Goal: Obtain resource: Download file/media

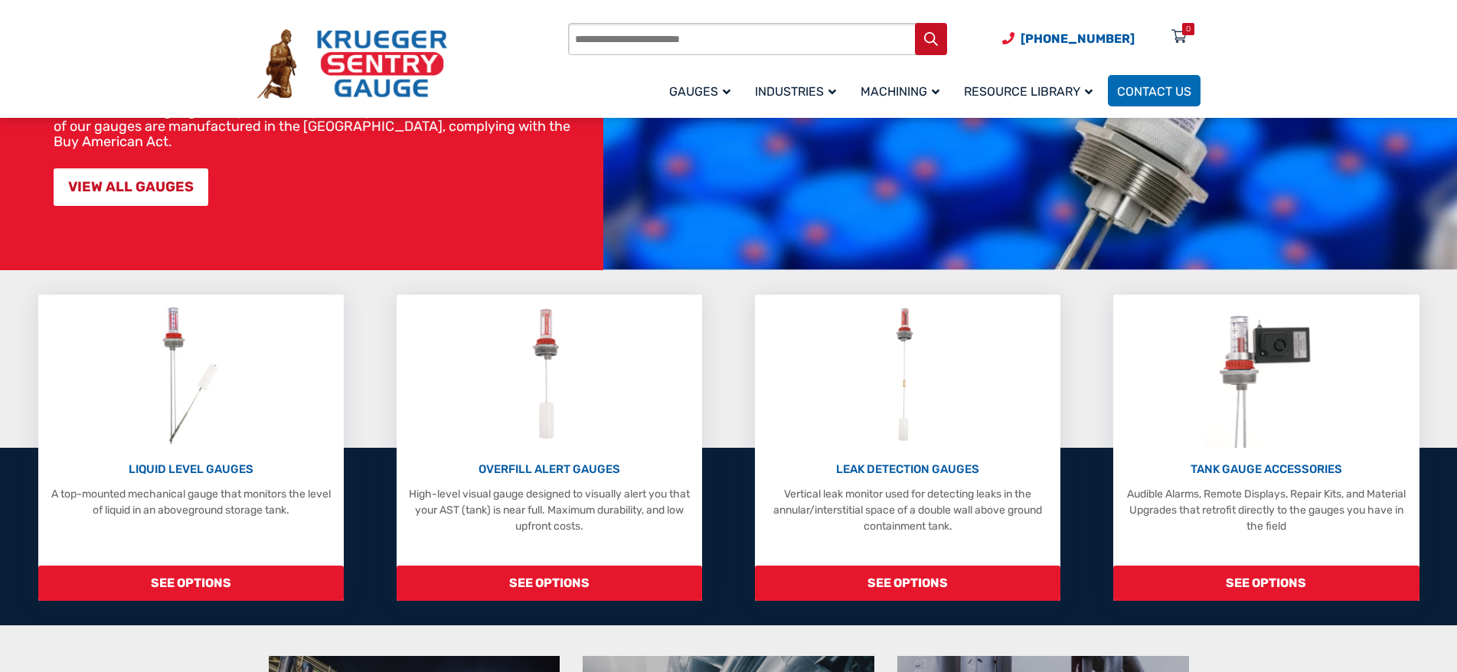
scroll to position [230, 0]
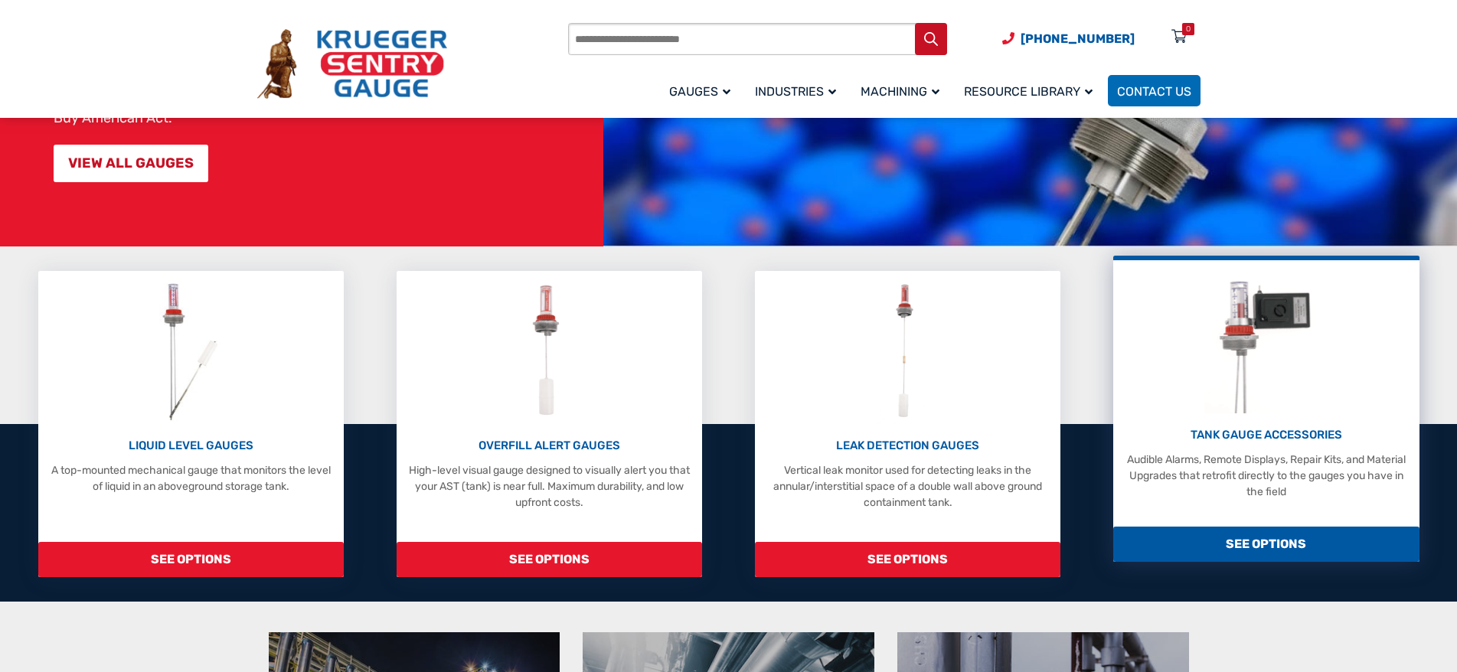
click at [1255, 545] on span "SEE OPTIONS" at bounding box center [1266, 544] width 306 height 35
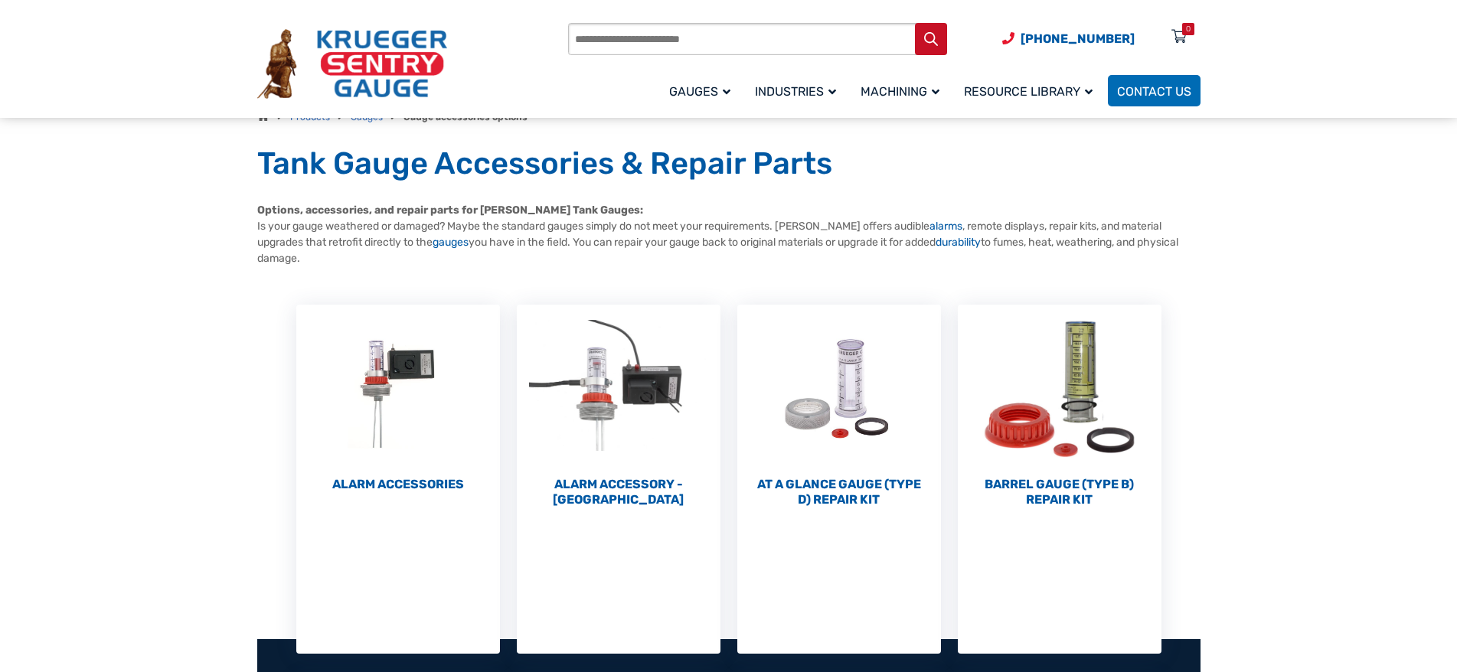
scroll to position [153, 0]
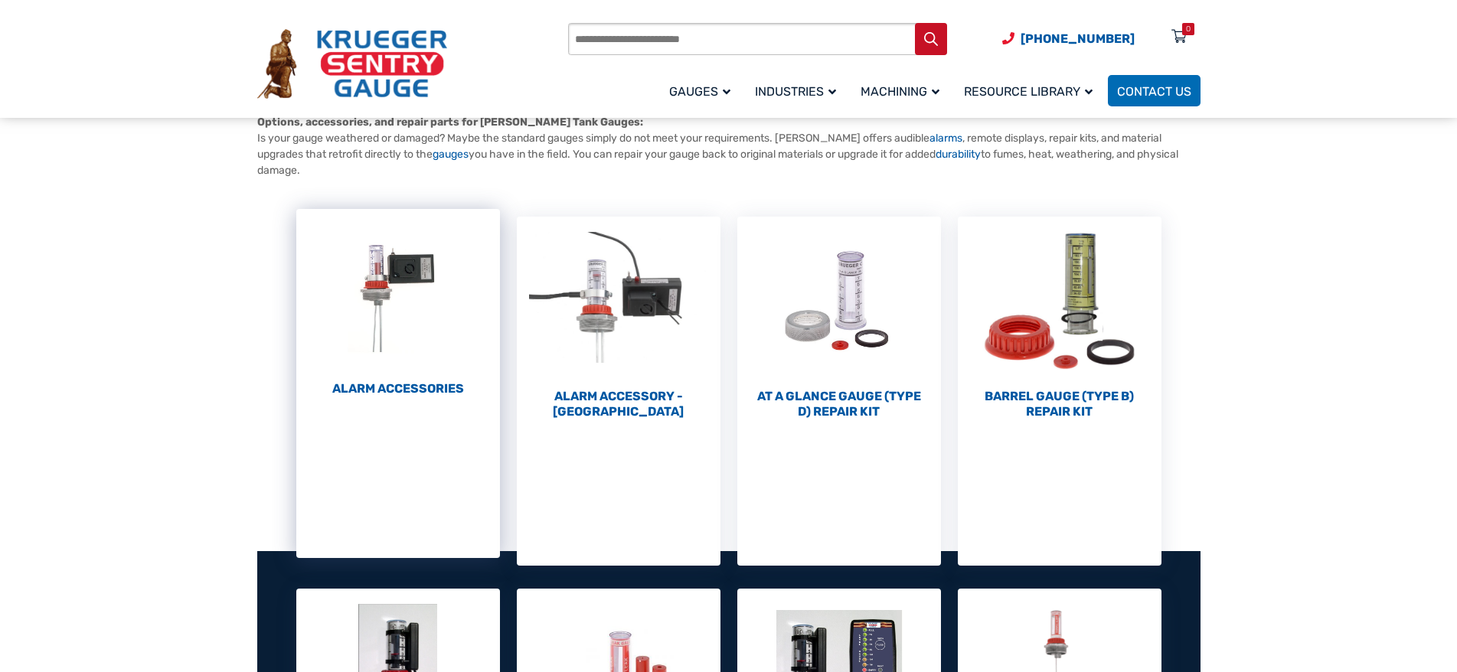
click at [421, 389] on h2 "Alarm Accessories (6)" at bounding box center [398, 388] width 204 height 15
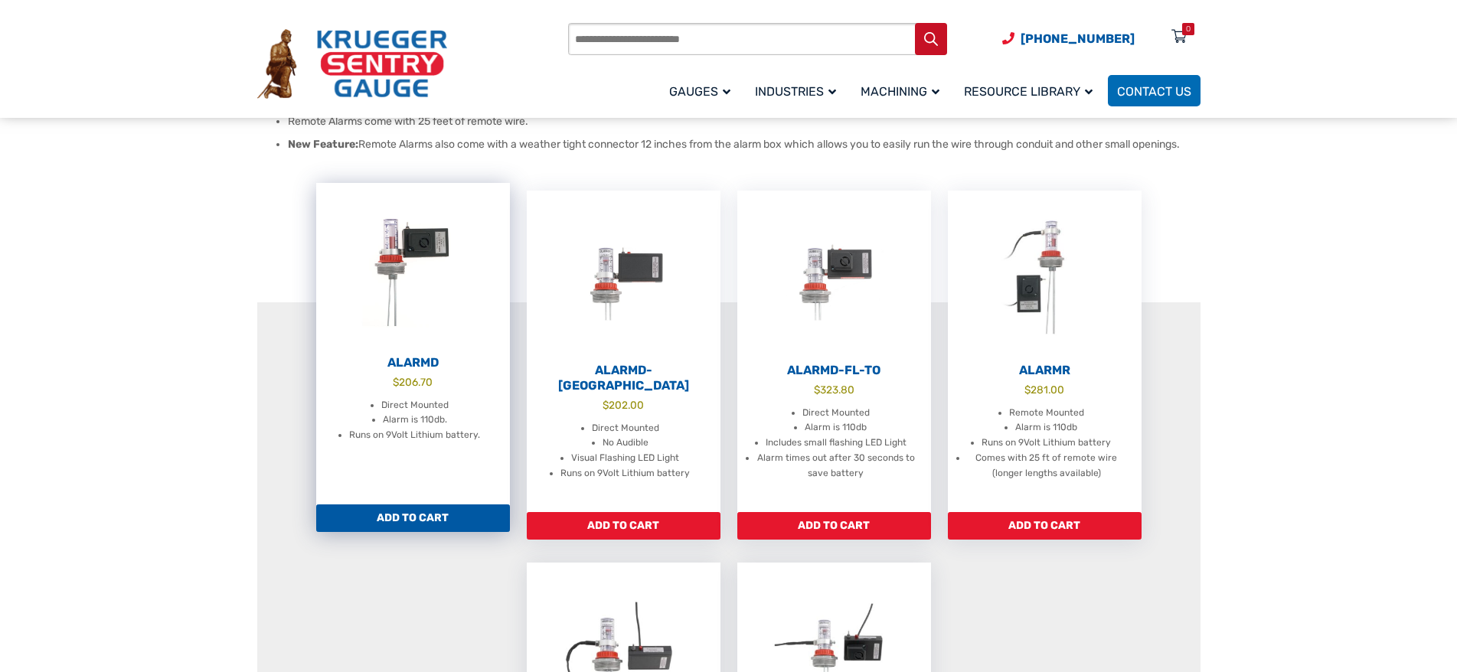
scroll to position [230, 0]
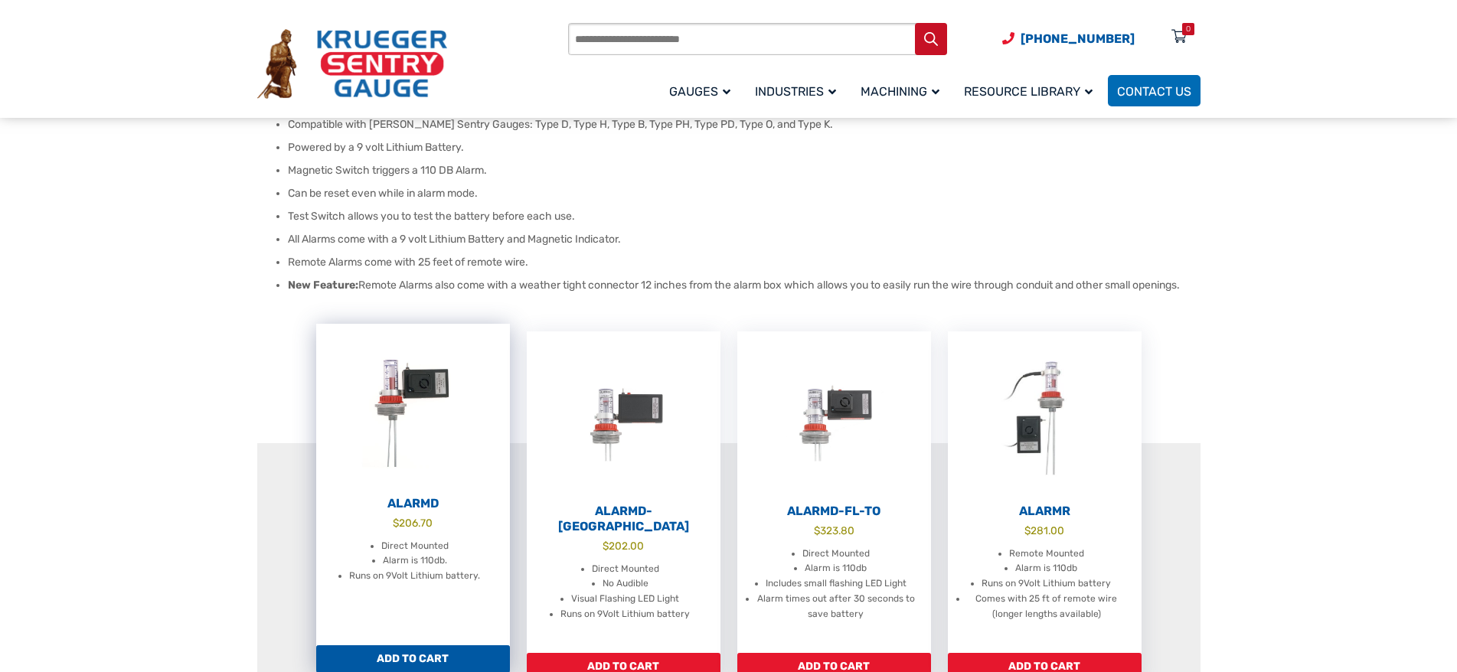
click at [417, 505] on h2 "AlarmD" at bounding box center [413, 503] width 194 height 15
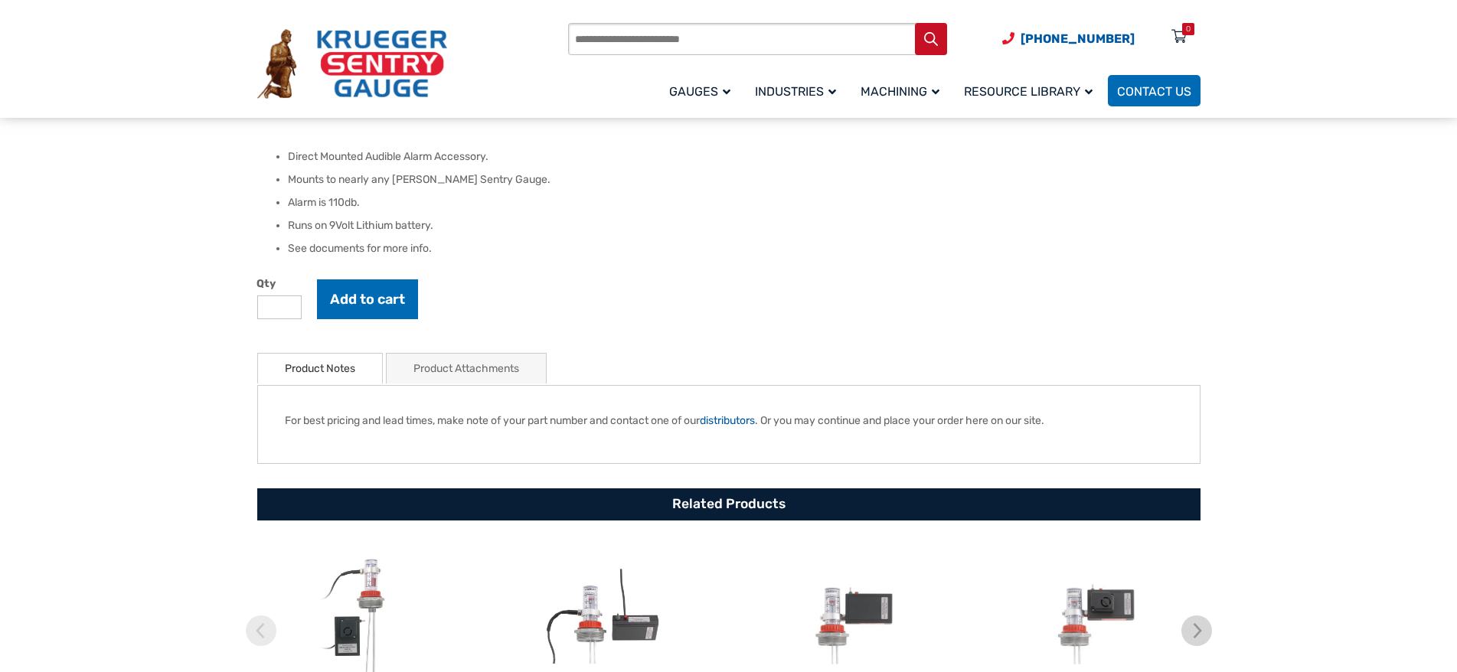
scroll to position [536, 0]
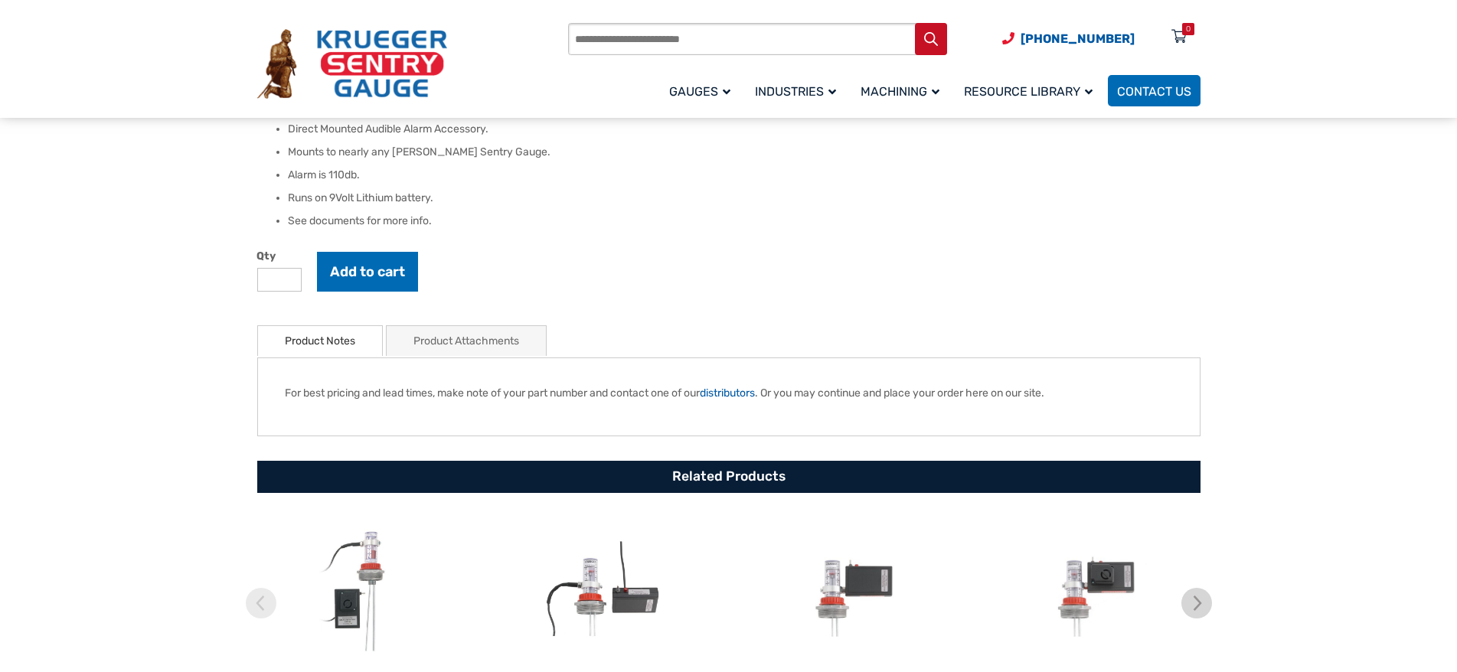
click at [492, 346] on link "Product Attachments" at bounding box center [466, 341] width 106 height 30
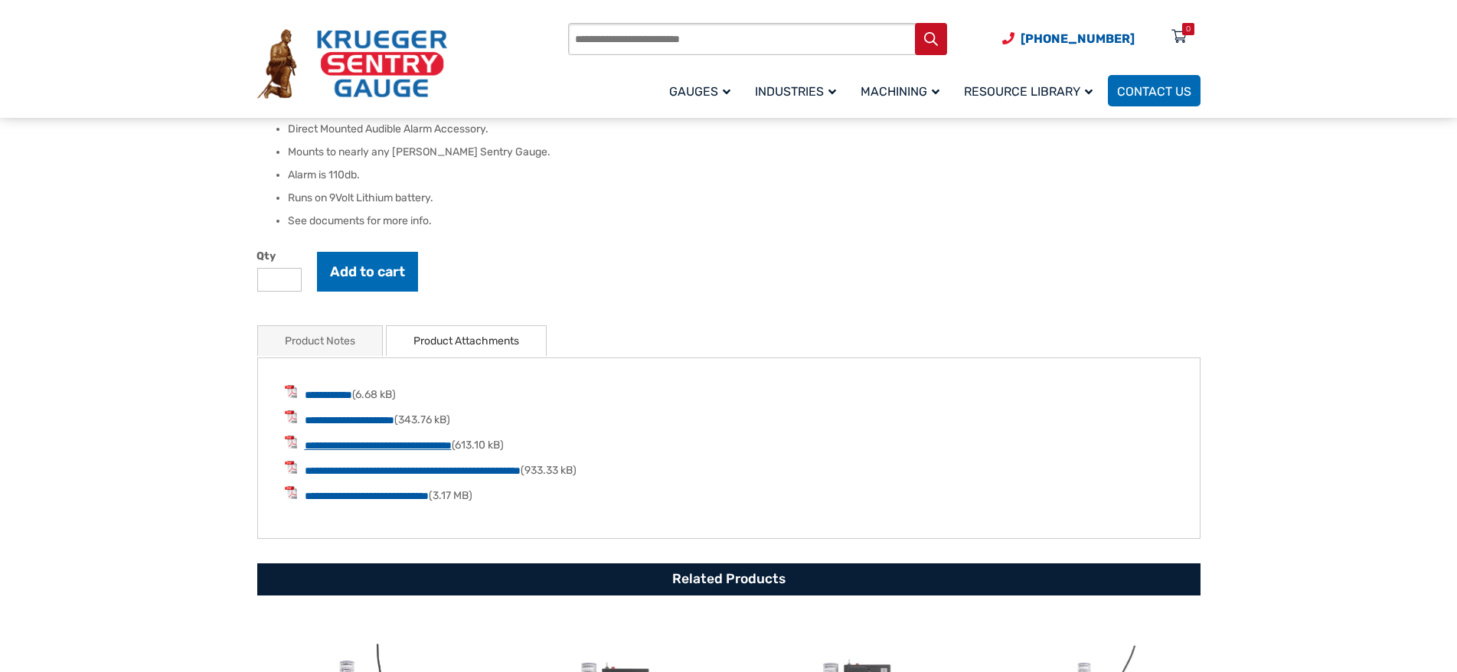
click at [387, 445] on link "**********" at bounding box center [378, 445] width 147 height 11
